Goal: Task Accomplishment & Management: Complete application form

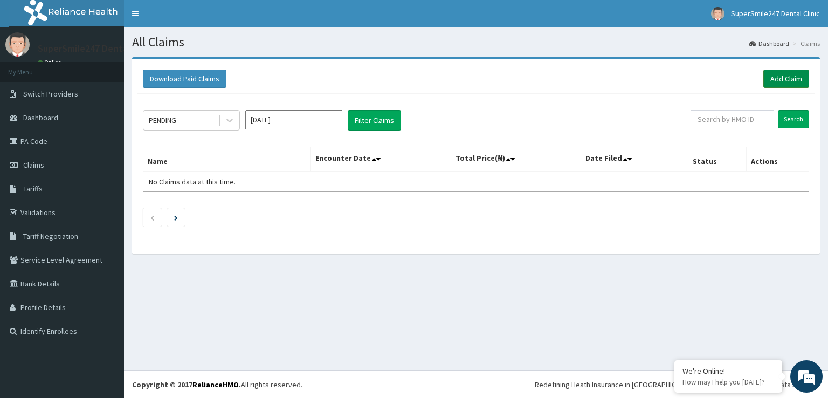
click at [774, 78] on link "Add Claim" at bounding box center [786, 79] width 46 height 18
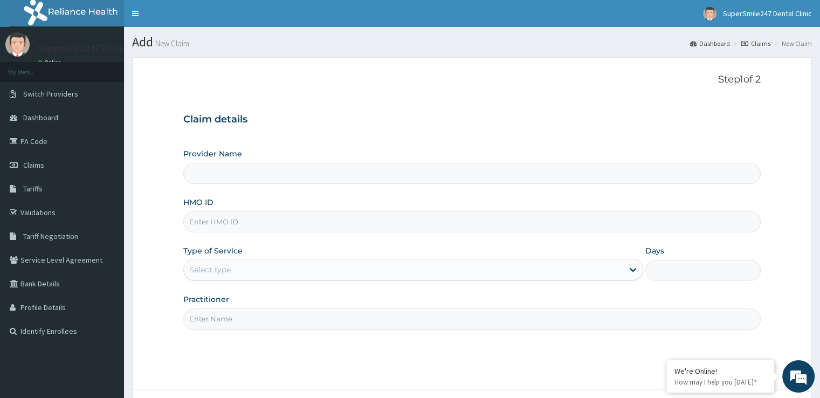
type input "SuperSmile247 Dental Clinic"
click at [315, 177] on input "SuperSmile247 Dental Clinic" at bounding box center [471, 173] width 577 height 21
click at [287, 220] on input "HMO ID" at bounding box center [471, 221] width 577 height 21
click at [226, 217] on input "CHL/10256/A" at bounding box center [471, 221] width 577 height 21
type input "CHL/11703/A"
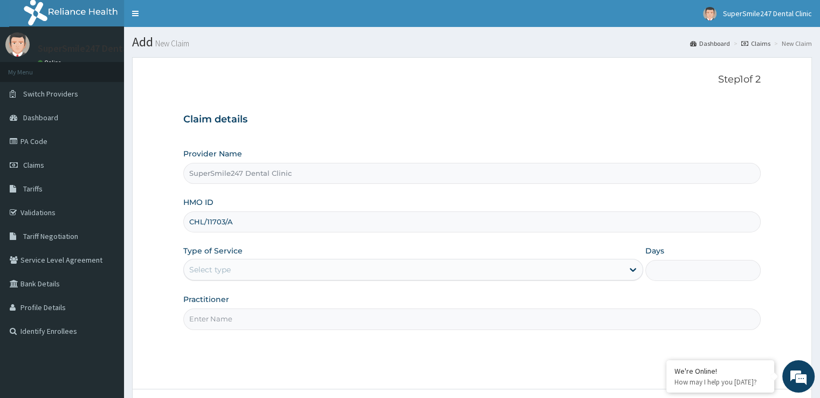
click at [220, 266] on div "Select type" at bounding box center [209, 269] width 41 height 11
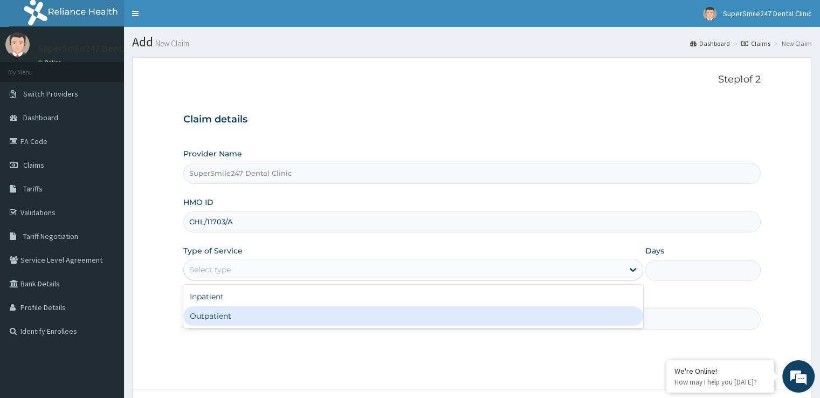
click at [222, 314] on div "Outpatient" at bounding box center [413, 315] width 460 height 19
type input "1"
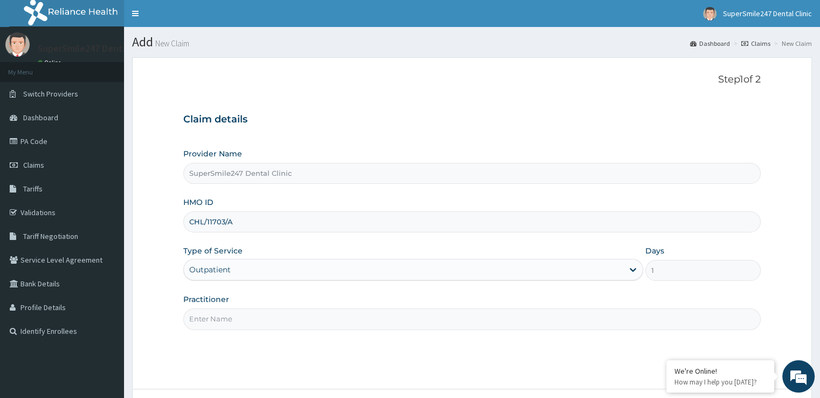
click at [220, 317] on input "Practitioner" at bounding box center [471, 318] width 577 height 21
type input "d"
type input "Dr Fabunmi"
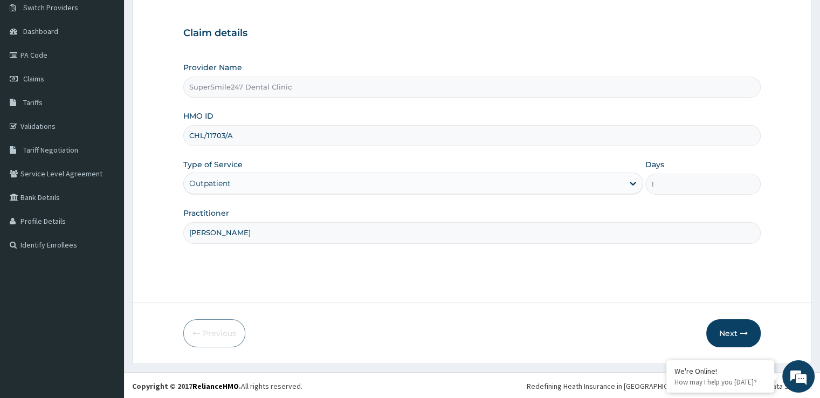
scroll to position [87, 0]
click at [729, 326] on button "Next" at bounding box center [733, 332] width 54 height 28
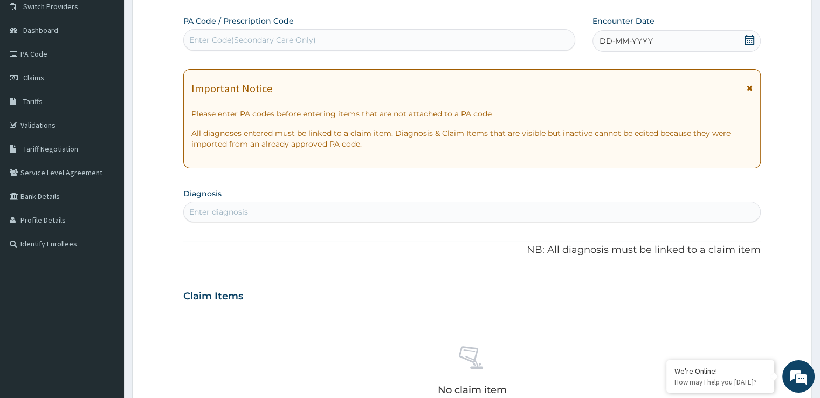
click at [642, 39] on span "DD-MM-YYYY" at bounding box center [625, 41] width 53 height 11
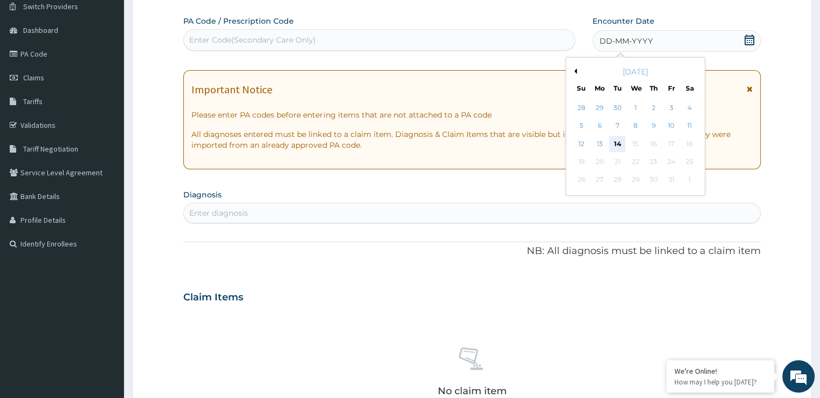
click at [619, 146] on div "14" at bounding box center [617, 144] width 16 height 16
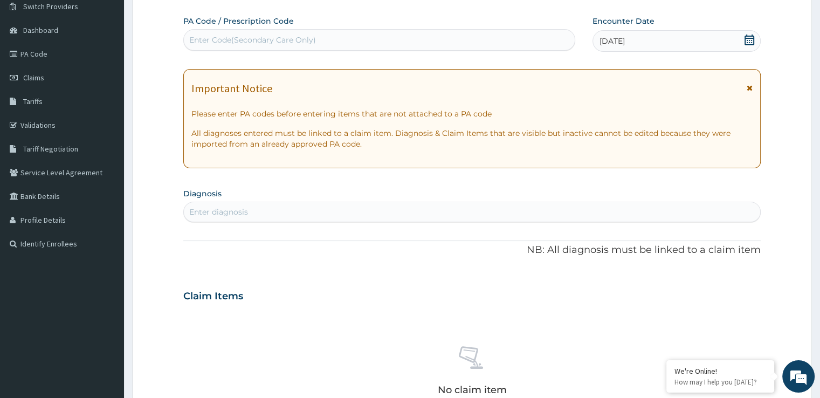
click at [379, 38] on div "Enter Code(Secondary Care Only)" at bounding box center [379, 39] width 391 height 17
click at [351, 43] on div "Enter Code(Secondary Care Only)" at bounding box center [379, 39] width 391 height 17
click at [276, 43] on div "Enter Code(Secondary Care Only)" at bounding box center [252, 39] width 127 height 11
type input "P"
click at [254, 37] on div "Enter Code(Secondary Care Only)" at bounding box center [252, 39] width 127 height 11
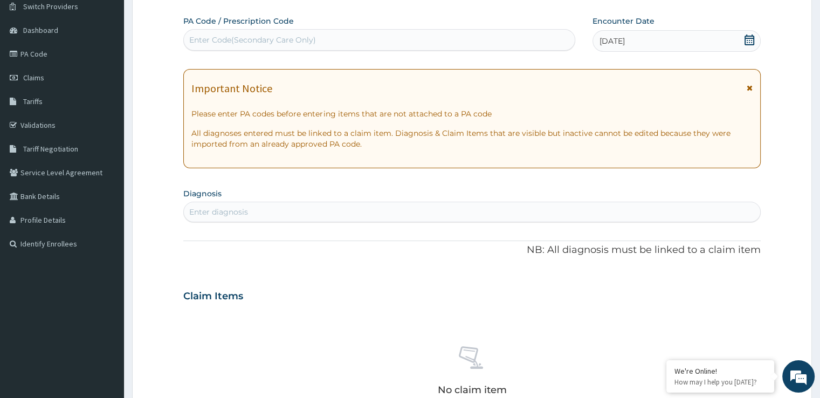
click at [209, 38] on div "Enter Code(Secondary Care Only)" at bounding box center [252, 39] width 127 height 11
type input "PA/002225"
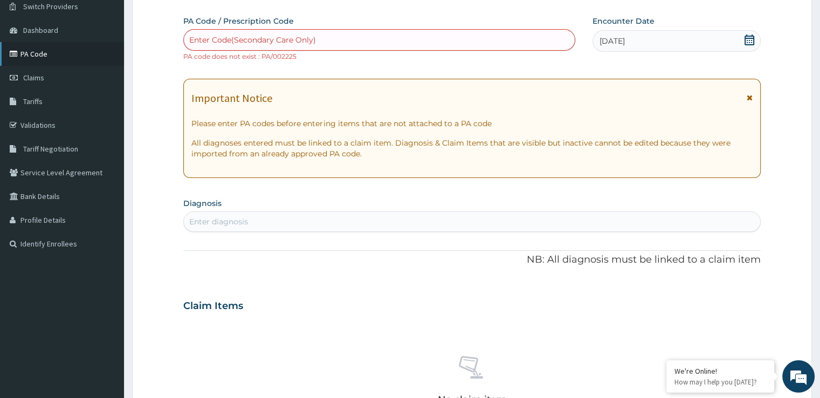
click at [58, 53] on link "PA Code" at bounding box center [62, 54] width 124 height 24
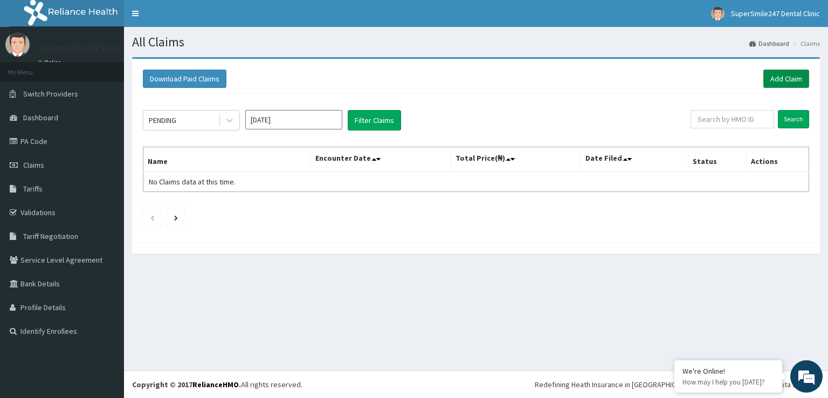
click at [798, 74] on link "Add Claim" at bounding box center [786, 79] width 46 height 18
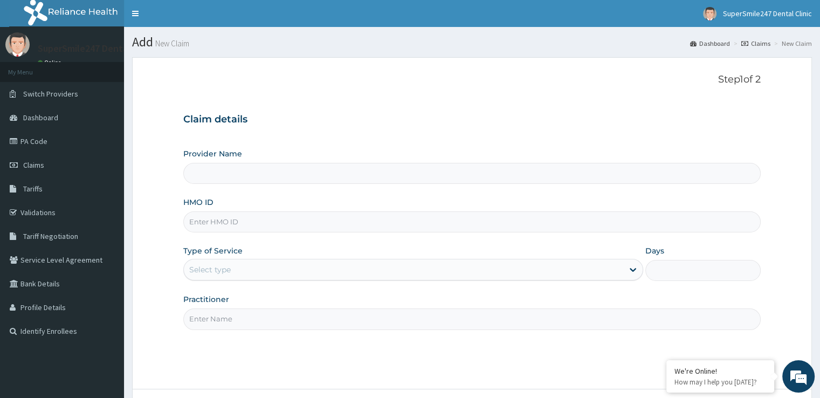
click at [288, 175] on input "Provider Name" at bounding box center [471, 173] width 577 height 21
type input "SuperSmile247 Dental Clinic"
drag, startPoint x: 284, startPoint y: 164, endPoint x: 263, endPoint y: 179, distance: 25.9
click at [263, 179] on input "SuperSmile247 Dental Clinic" at bounding box center [471, 173] width 577 height 21
click at [239, 225] on input "HMO ID" at bounding box center [471, 221] width 577 height 21
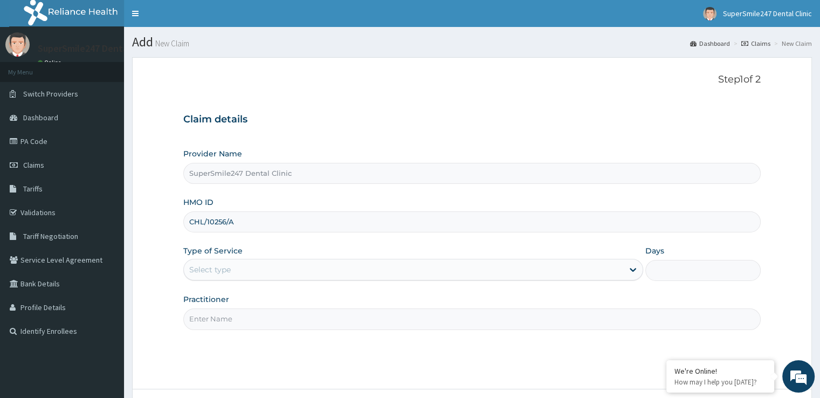
click at [224, 220] on input "CHL/10256/A" at bounding box center [471, 221] width 577 height 21
type input "CHL/11703/A"
click at [219, 273] on div "Select type" at bounding box center [209, 269] width 41 height 11
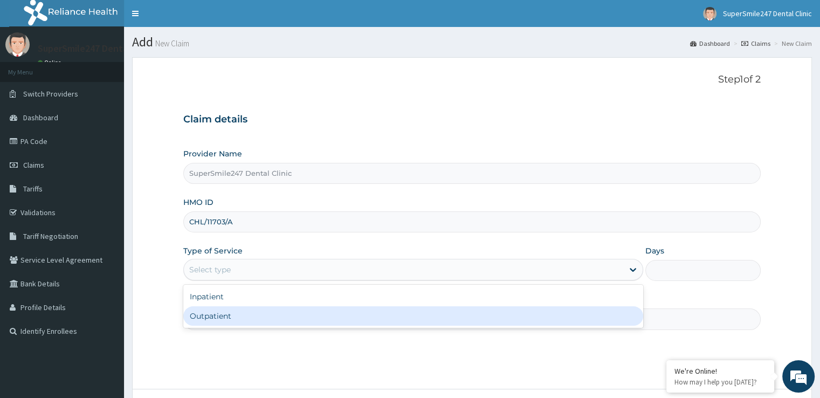
click at [216, 318] on div "Outpatient" at bounding box center [413, 315] width 460 height 19
type input "1"
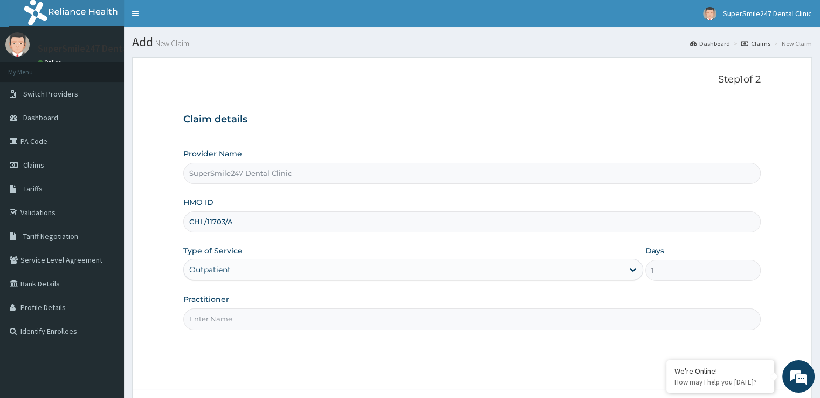
click at [227, 321] on input "Practitioner" at bounding box center [471, 318] width 577 height 21
type input "Dr Fabunmi"
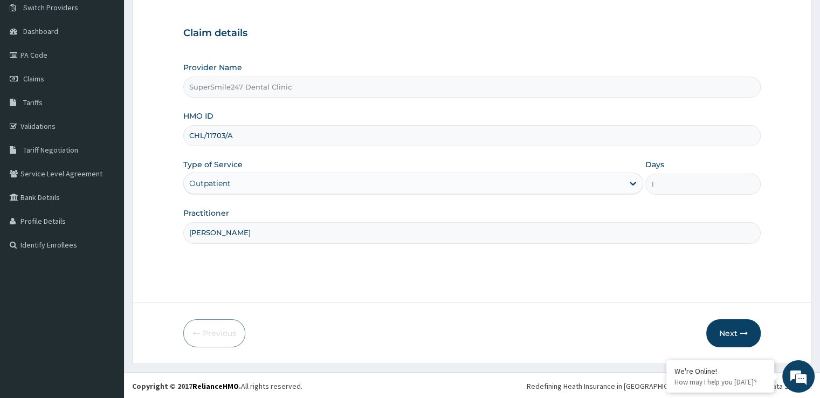
scroll to position [87, 0]
click at [739, 326] on button "Next" at bounding box center [733, 332] width 54 height 28
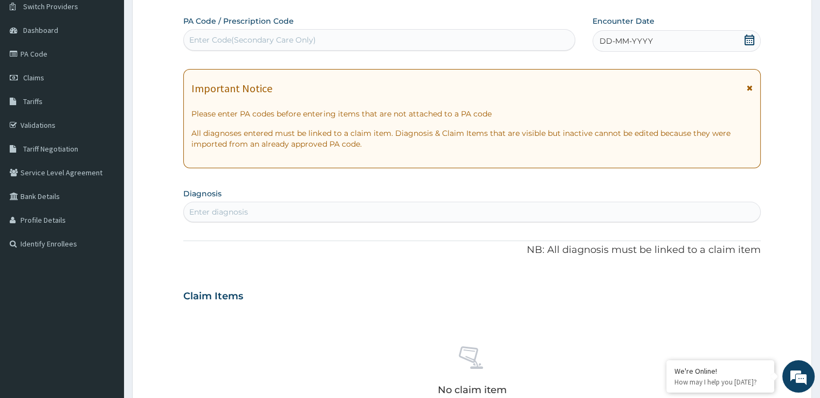
click at [613, 42] on span "DD-MM-YYYY" at bounding box center [625, 41] width 53 height 11
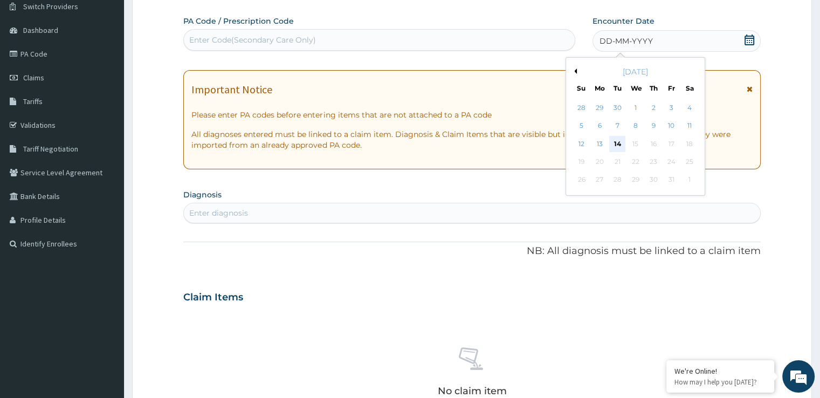
click at [612, 138] on div "14" at bounding box center [617, 144] width 16 height 16
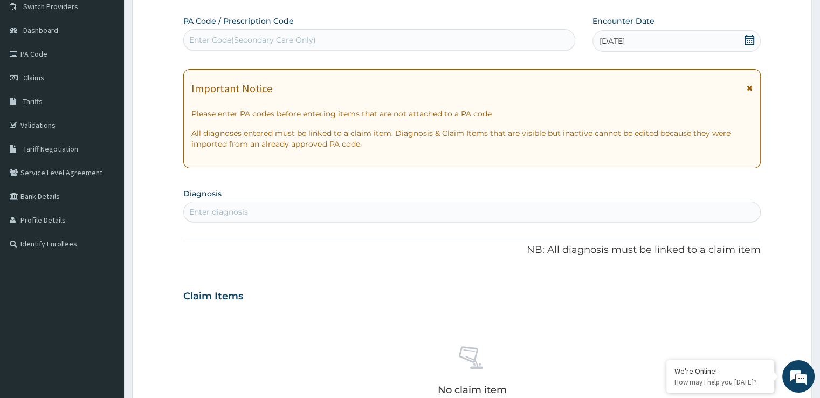
click at [402, 43] on div "Enter Code(Secondary Care Only)" at bounding box center [379, 39] width 391 height 17
click at [394, 40] on div "Enter Code(Secondary Care Only)" at bounding box center [379, 39] width 391 height 17
type input "PA/0D2225"
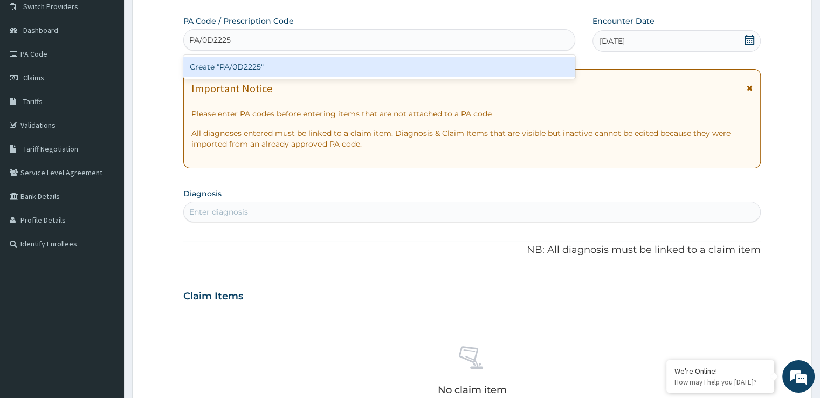
click at [412, 68] on div "Create "PA/0D2225"" at bounding box center [379, 66] width 392 height 19
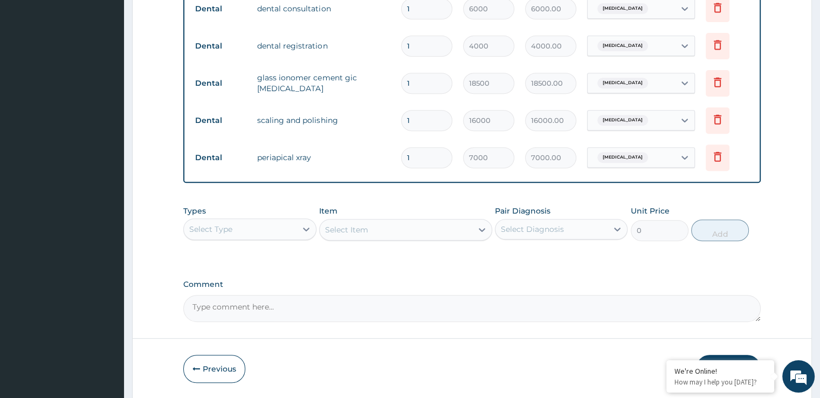
scroll to position [475, 0]
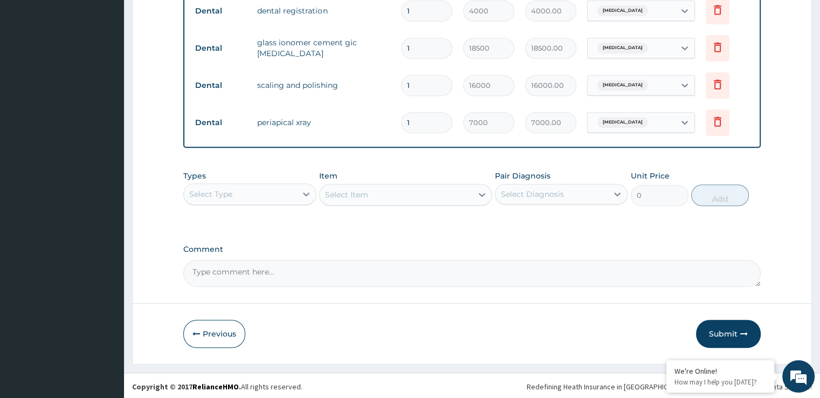
click at [238, 270] on textarea "Comment" at bounding box center [471, 273] width 577 height 27
type textarea "TOOTHACHE"
click at [740, 330] on icon "button" at bounding box center [744, 334] width 8 height 8
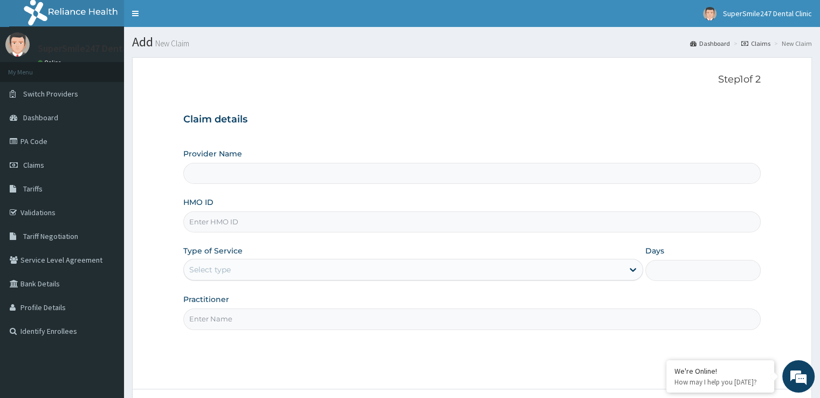
scroll to position [87, 0]
